Goal: Check status: Check status

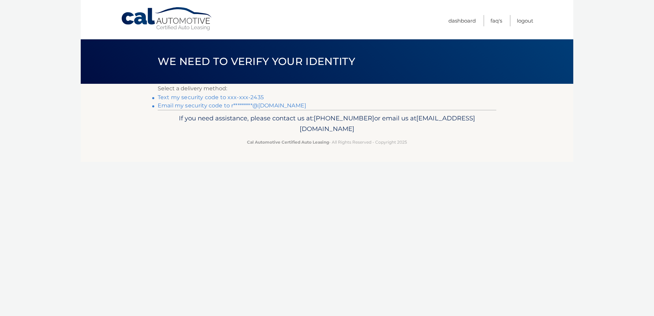
click at [215, 98] on link "Text my security code to xxx-xxx-2435" at bounding box center [211, 97] width 106 height 6
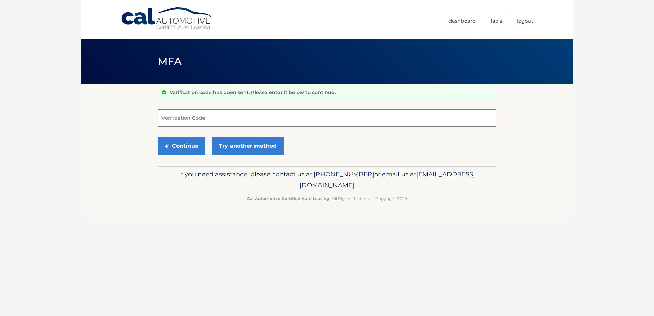
click at [217, 121] on input "Verification Code" at bounding box center [327, 117] width 339 height 17
type input "741110"
click at [158, 137] on button "Continue" at bounding box center [182, 145] width 48 height 17
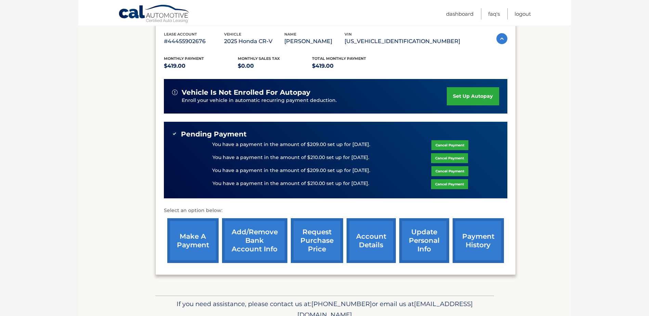
scroll to position [150, 0]
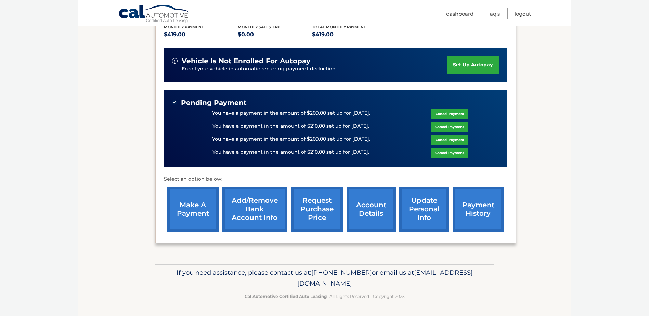
click at [491, 208] on link "payment history" at bounding box center [477, 209] width 51 height 45
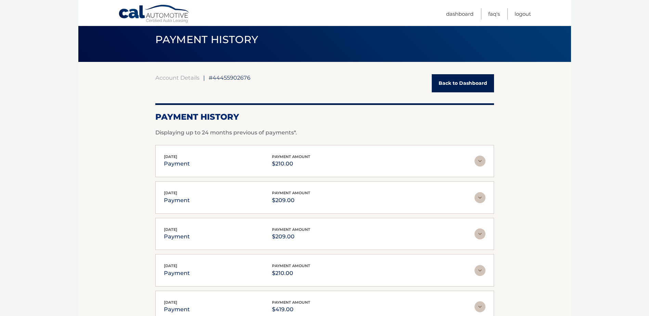
scroll to position [34, 0]
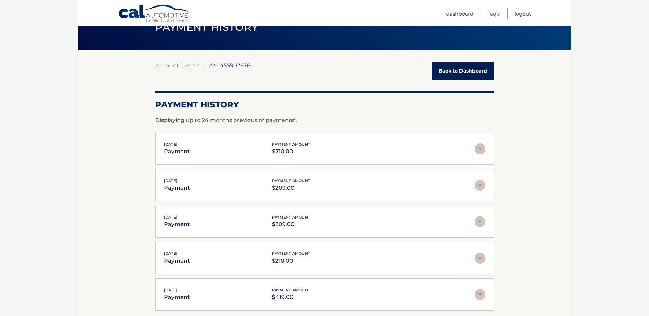
click at [466, 68] on link "Back to Dashboard" at bounding box center [463, 71] width 62 height 18
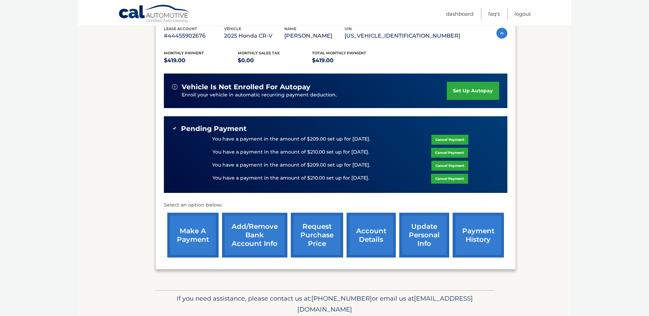
scroll to position [137, 0]
